Goal: Task Accomplishment & Management: Manage account settings

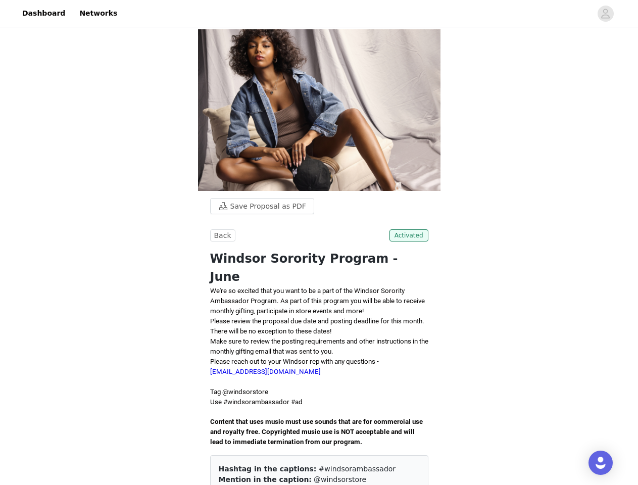
click at [319, 407] on p at bounding box center [319, 412] width 218 height 10
click at [319, 14] on div at bounding box center [357, 13] width 468 height 23
click at [606, 14] on icon "avatar" at bounding box center [605, 14] width 10 height 16
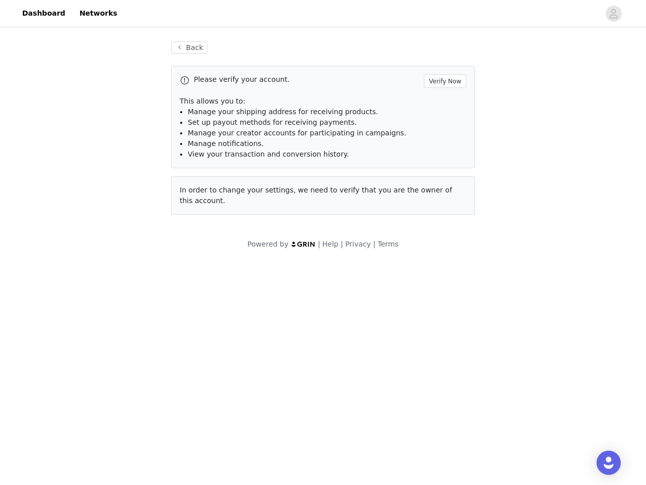
click at [257, 56] on div "Back Please verify your account. Verify Now This allows you to: Manage your shi…" at bounding box center [323, 127] width 328 height 197
click at [221, 85] on div "Please verify your account. Verify Now" at bounding box center [323, 81] width 287 height 14
click at [411, 85] on div "Please verify your account. Verify Now" at bounding box center [323, 81] width 287 height 14
click at [319, 412] on body "Dashboard Networks Back Please verify your account. Verify Now This allows you …" at bounding box center [323, 242] width 646 height 485
click at [397, 397] on body "Dashboard Networks Back Please verify your account. Verify Now This allows you …" at bounding box center [323, 242] width 646 height 485
